Goal: Task Accomplishment & Management: Use online tool/utility

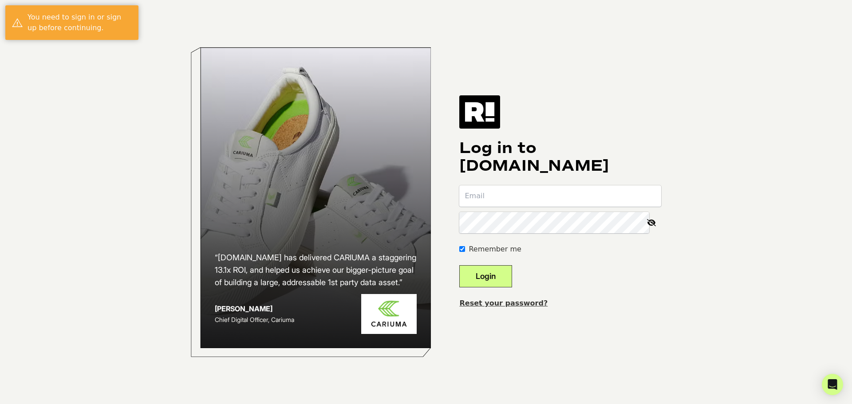
type input "[EMAIL_ADDRESS][DOMAIN_NAME]"
click at [504, 286] on button "Login" at bounding box center [485, 276] width 53 height 22
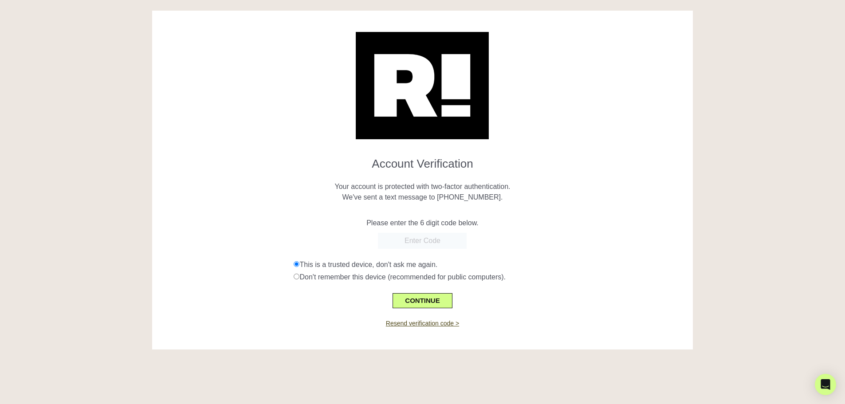
click at [443, 244] on input "text" at bounding box center [422, 241] width 89 height 16
click at [282, 224] on p "Please enter the 6 digit code below." at bounding box center [423, 223] width 528 height 11
click at [411, 236] on input "text" at bounding box center [422, 241] width 89 height 16
click at [321, 233] on div at bounding box center [423, 241] width 528 height 16
click at [403, 237] on input "text" at bounding box center [422, 241] width 89 height 16
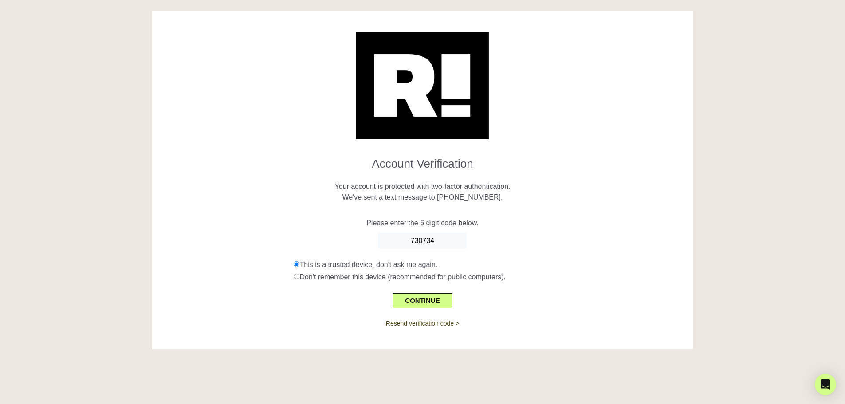
type input "730734"
click at [446, 311] on div "Resend verification code >" at bounding box center [423, 318] width 528 height 20
click at [439, 297] on button "CONTINUE" at bounding box center [422, 300] width 59 height 15
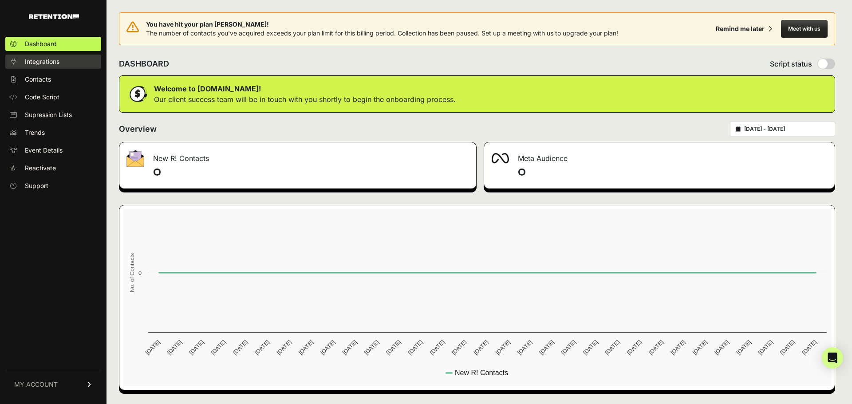
click at [58, 67] on link "Integrations" at bounding box center [53, 62] width 96 height 14
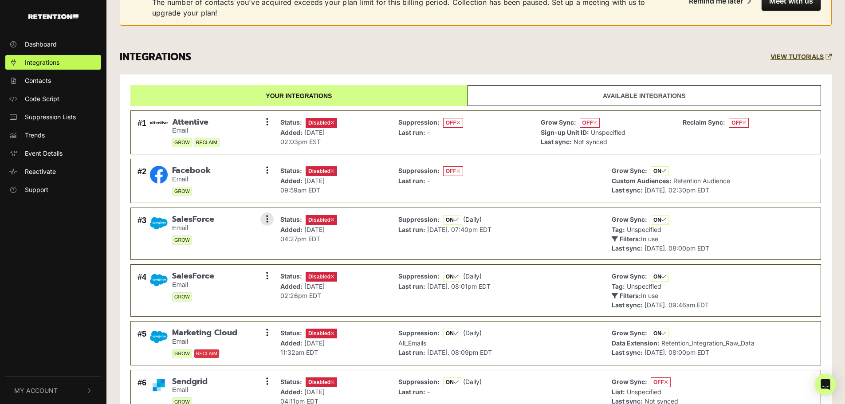
scroll to position [133, 0]
